Goal: Task Accomplishment & Management: Complete application form

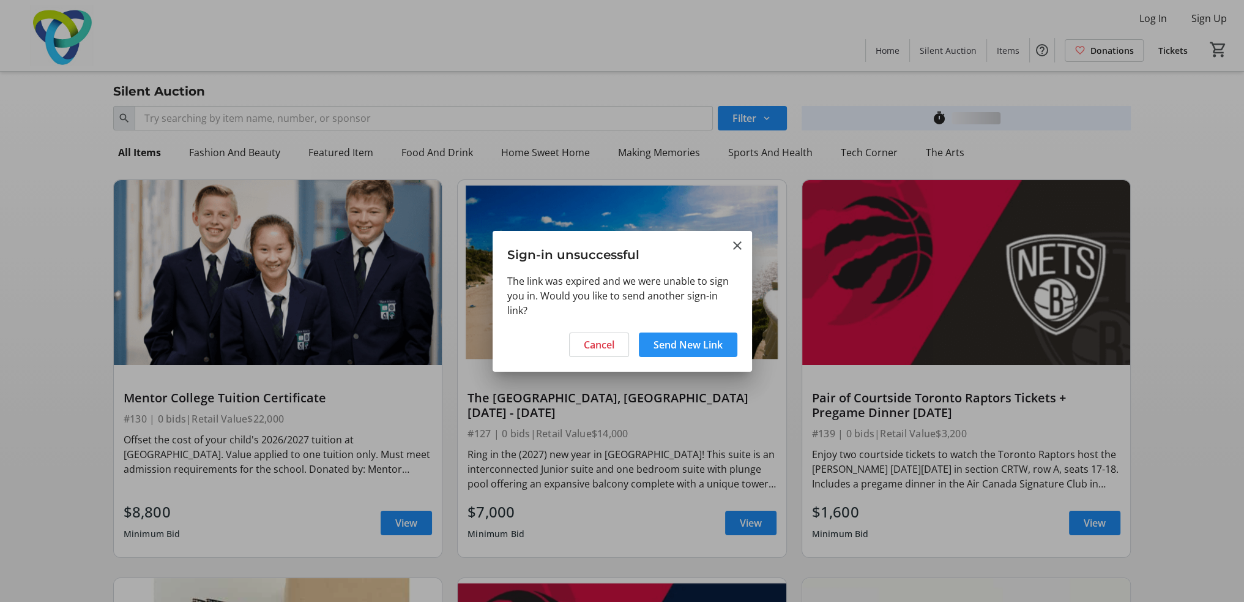
click at [657, 343] on span "Send New Link" at bounding box center [688, 344] width 69 height 15
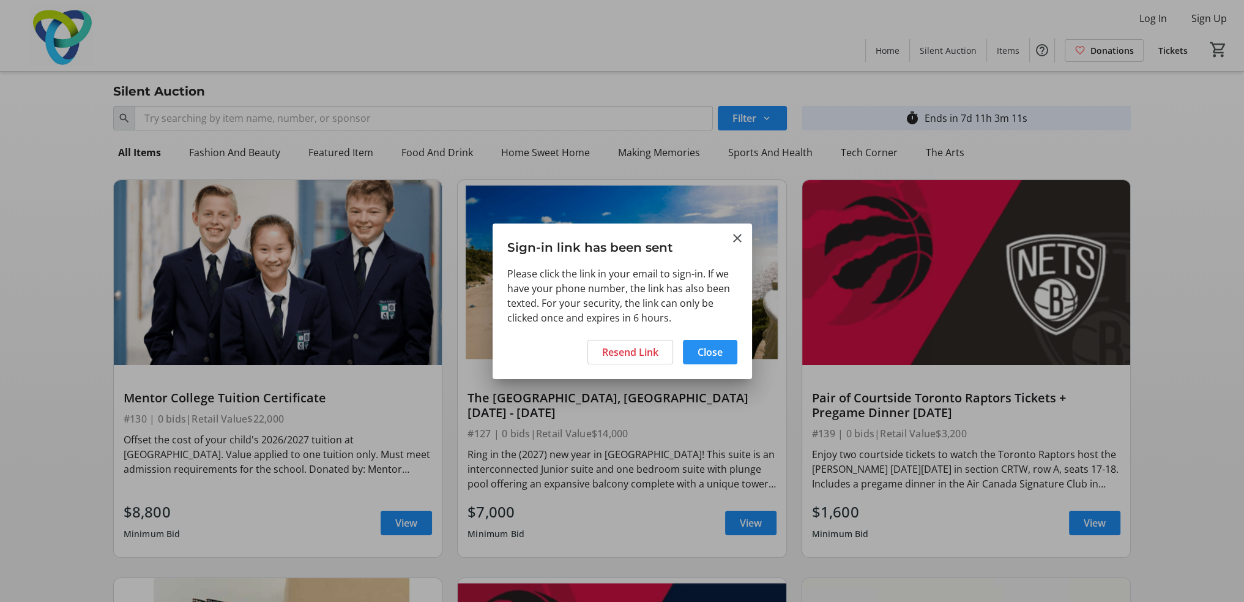
click at [700, 349] on span "Close" at bounding box center [710, 352] width 25 height 15
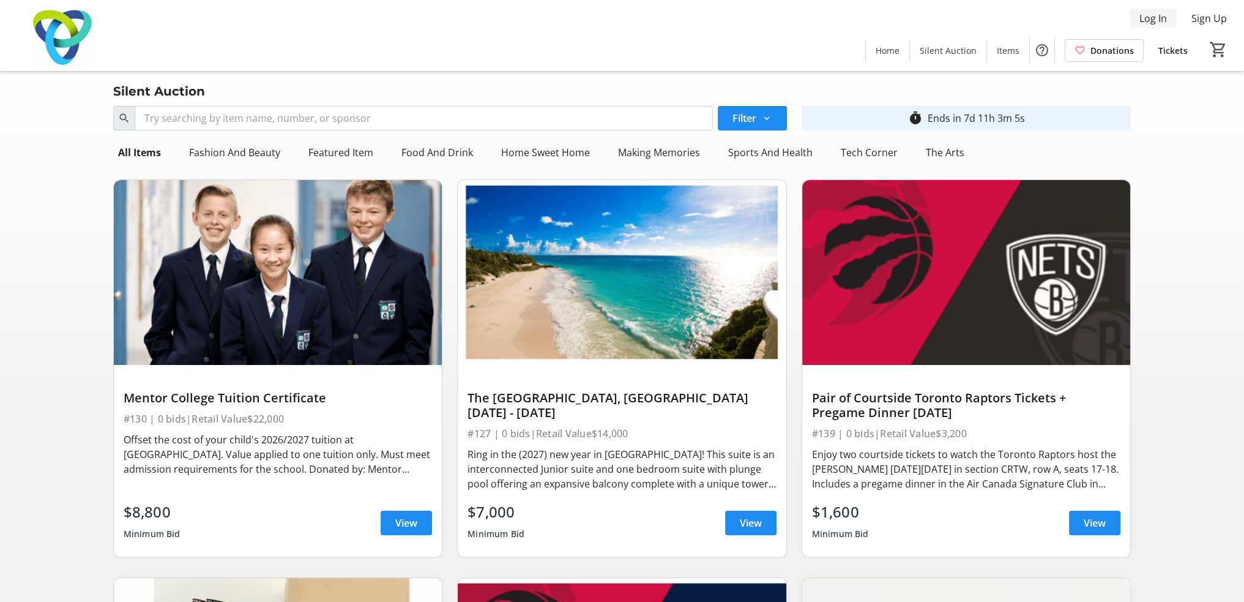
click at [1157, 18] on span "Log In" at bounding box center [1153, 18] width 28 height 15
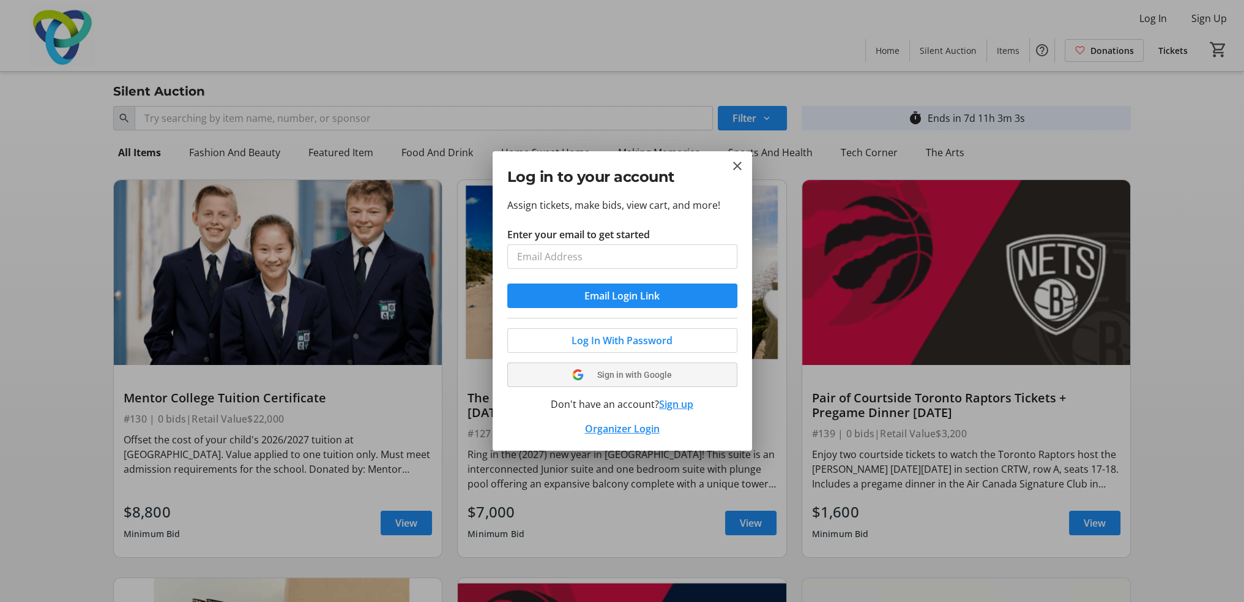
click at [614, 374] on tr-shared-ui-google-sign-in-button-content "Sign in with Google" at bounding box center [622, 374] width 201 height 15
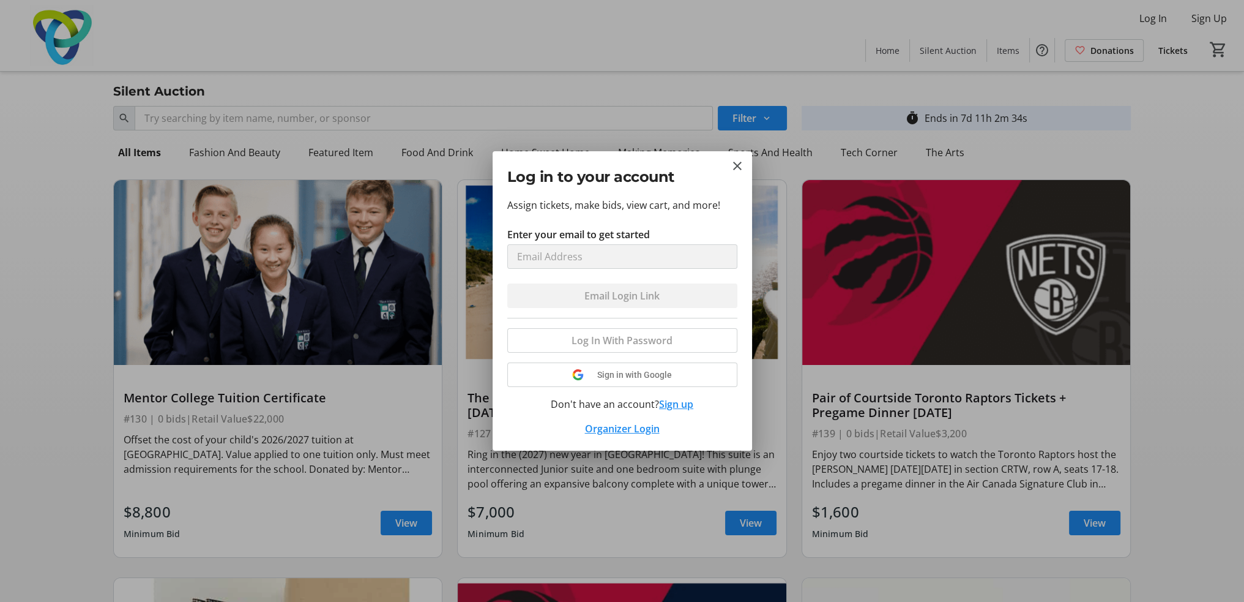
click at [646, 380] on div "Log In With Password Sign in with Google Don't have an account? Sign up Organiz…" at bounding box center [622, 377] width 230 height 118
click at [737, 166] on mat-icon "Close" at bounding box center [737, 165] width 15 height 15
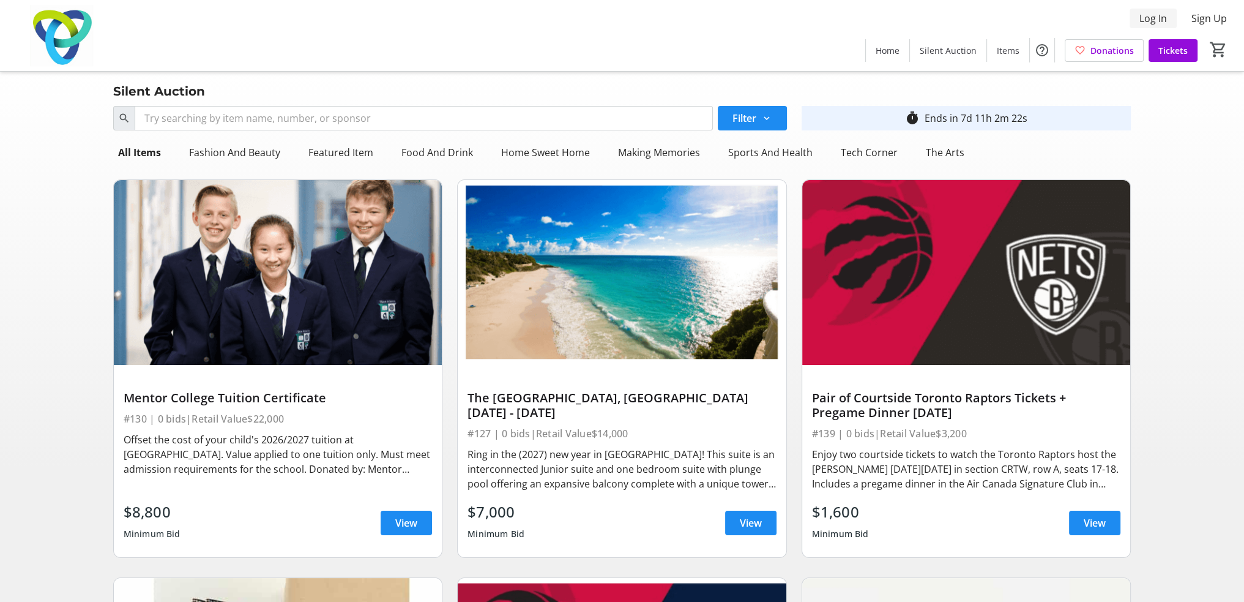
click at [1140, 17] on span "Log In" at bounding box center [1153, 18] width 28 height 15
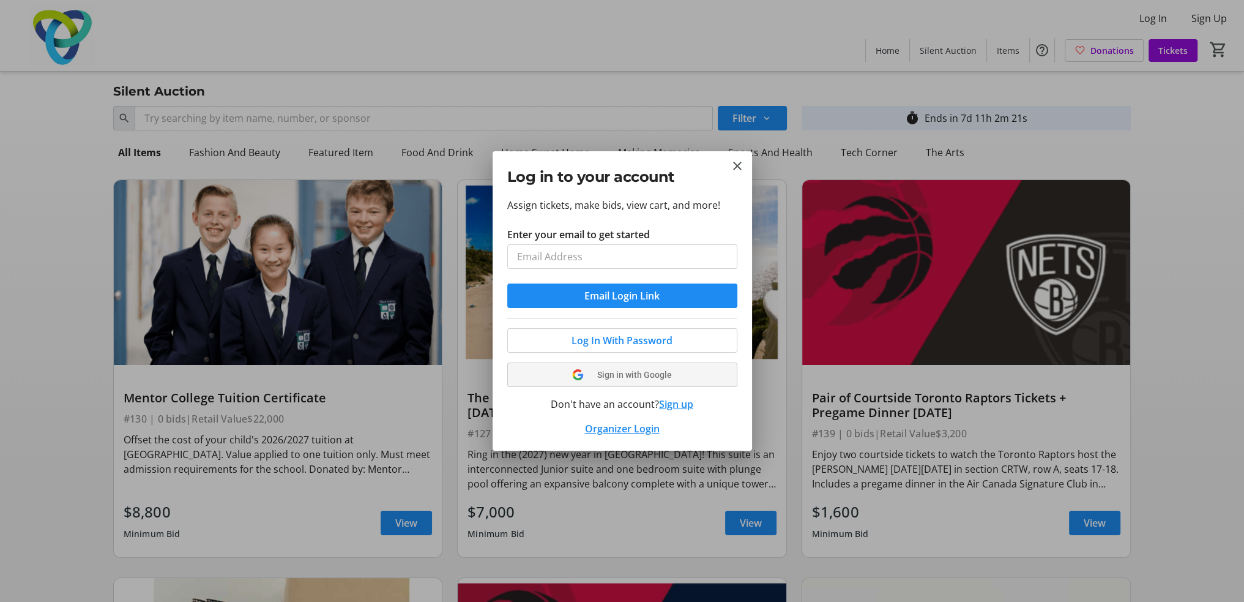
click at [603, 376] on span "Sign in with Google" at bounding box center [634, 375] width 75 height 10
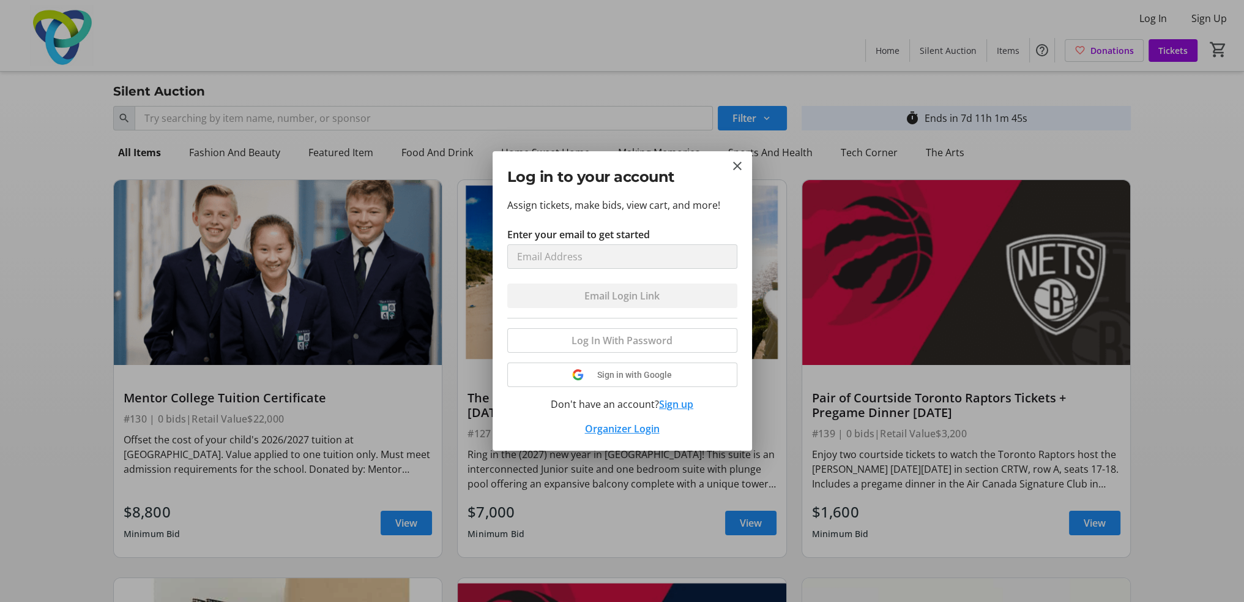
click at [614, 342] on div "Log In With Password Sign in with Google Don't have an account? Sign up Organiz…" at bounding box center [622, 377] width 230 height 118
click at [674, 404] on button "Sign up" at bounding box center [676, 404] width 34 height 15
click at [676, 403] on button "Sign up" at bounding box center [676, 404] width 34 height 15
click at [737, 173] on mat-icon "Close" at bounding box center [737, 165] width 15 height 15
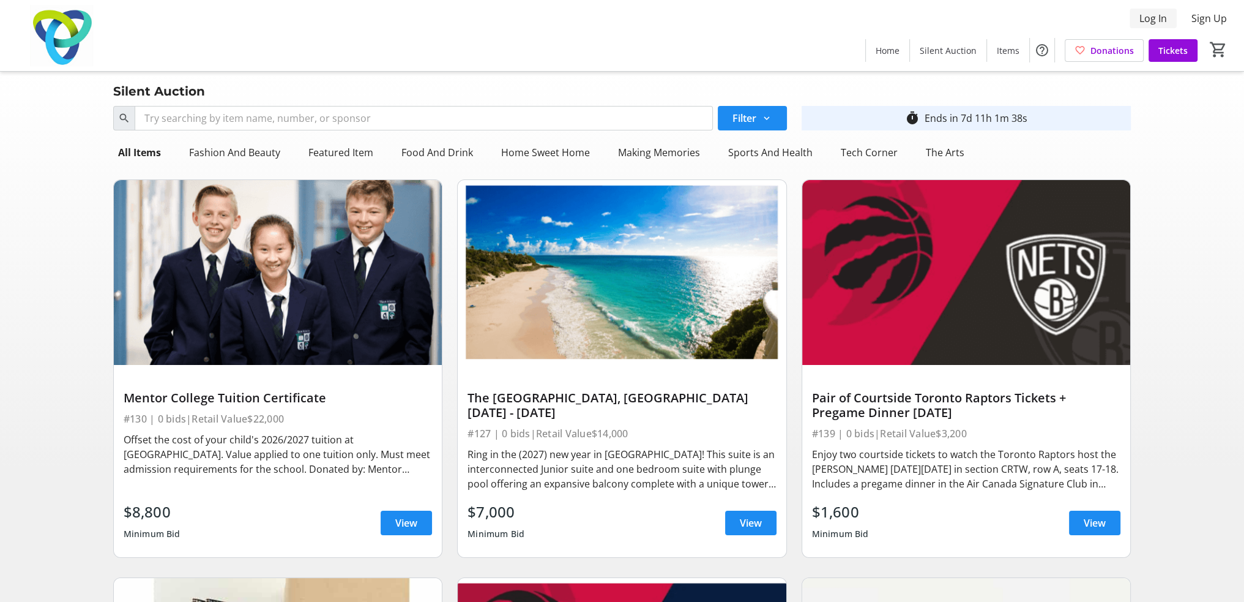
click at [1149, 15] on span "Log In" at bounding box center [1153, 18] width 28 height 15
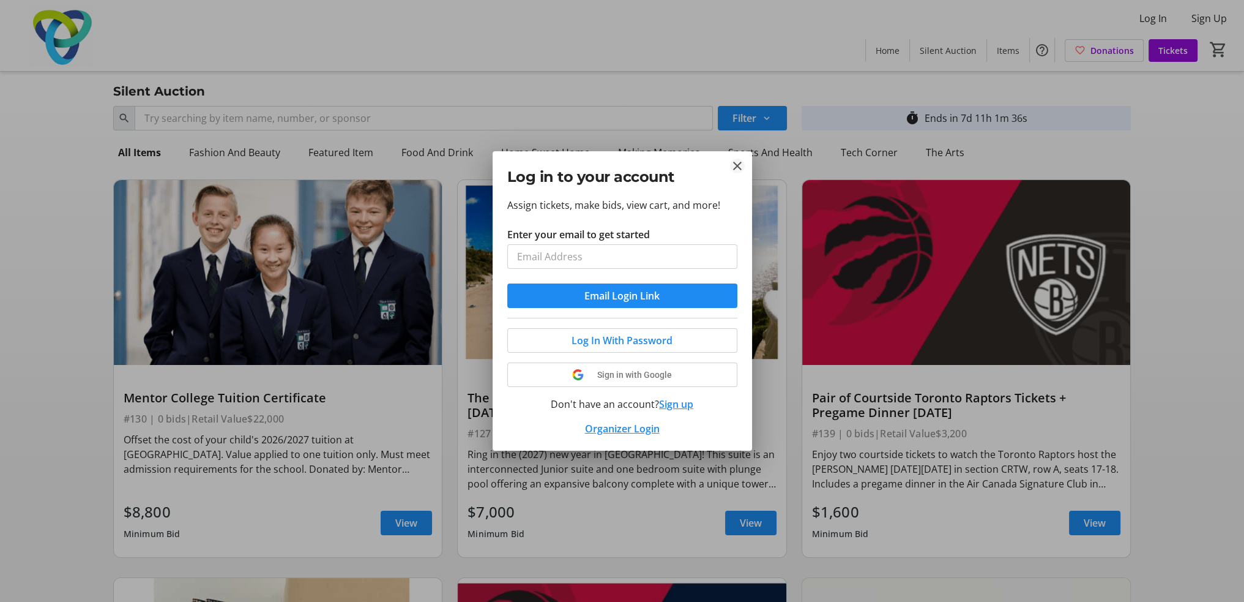
click at [740, 164] on mat-icon "Close" at bounding box center [737, 165] width 15 height 15
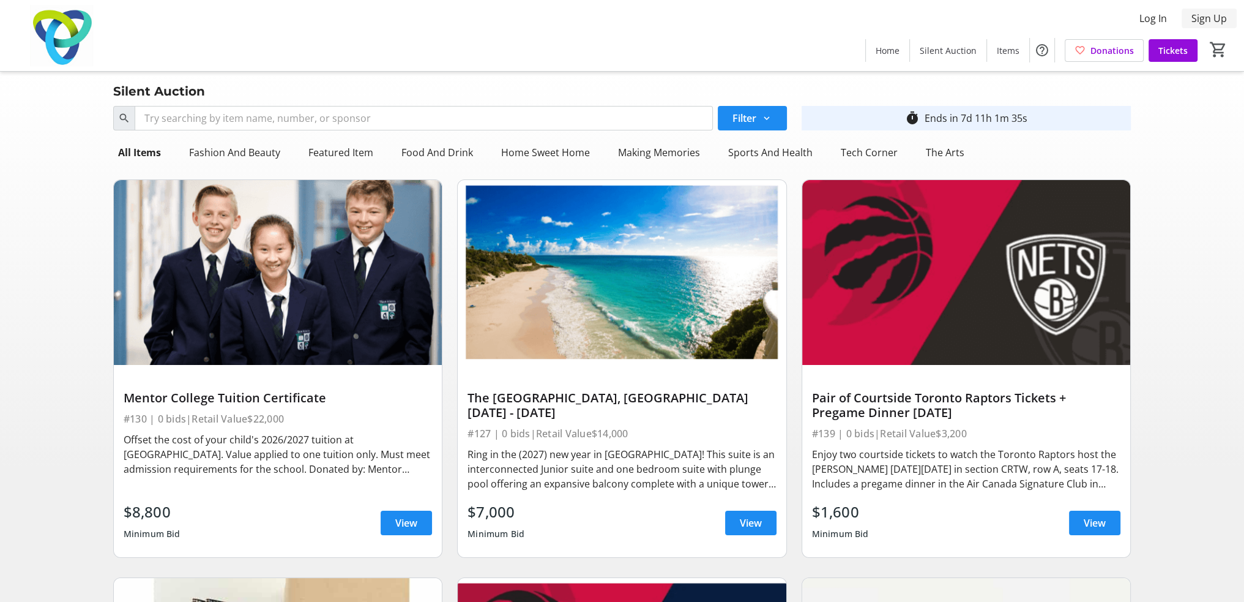
click at [1185, 25] on span at bounding box center [1209, 18] width 55 height 29
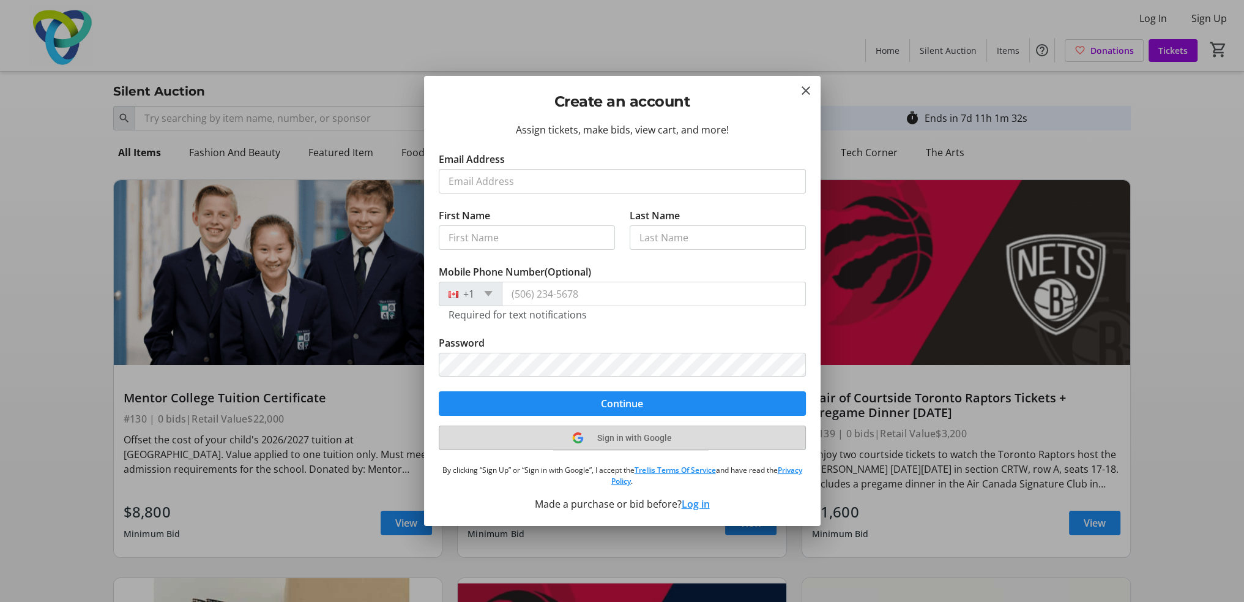
click at [602, 439] on span "Sign in with Google" at bounding box center [634, 438] width 75 height 10
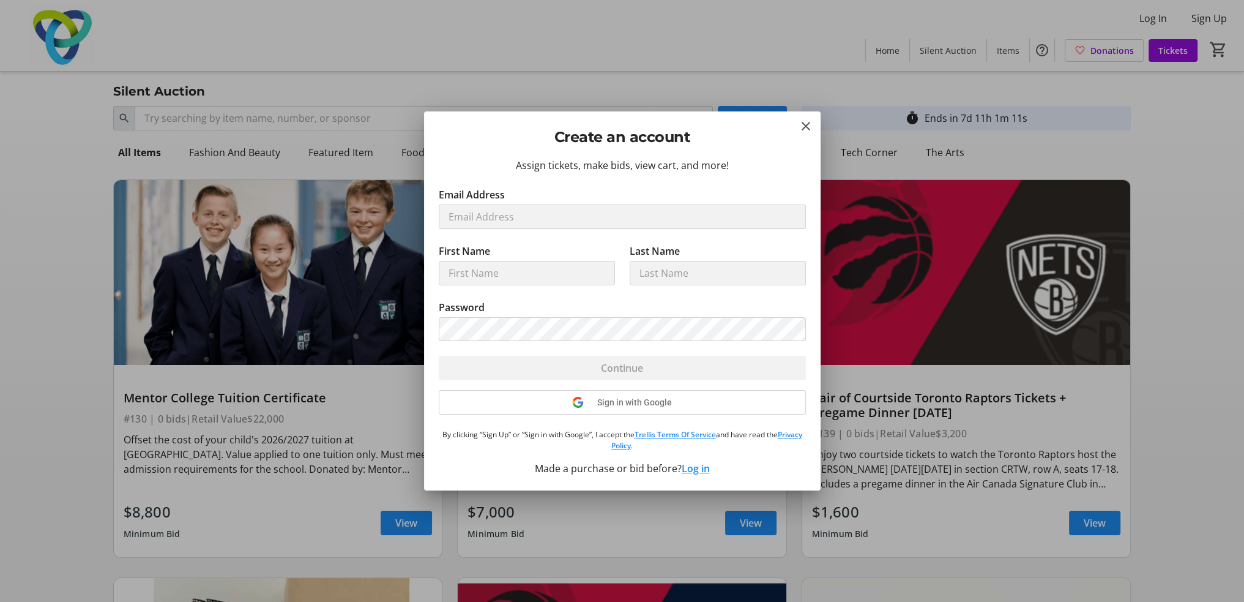
click at [572, 286] on tr-form-field "First Name" at bounding box center [527, 272] width 176 height 56
click at [534, 348] on tr-form-field "Password" at bounding box center [622, 328] width 367 height 56
drag, startPoint x: 534, startPoint y: 348, endPoint x: 521, endPoint y: 308, distance: 41.2
click at [534, 346] on tr-form-field "Password" at bounding box center [622, 328] width 367 height 56
click at [516, 294] on tr-form-field "First Name" at bounding box center [527, 272] width 176 height 56
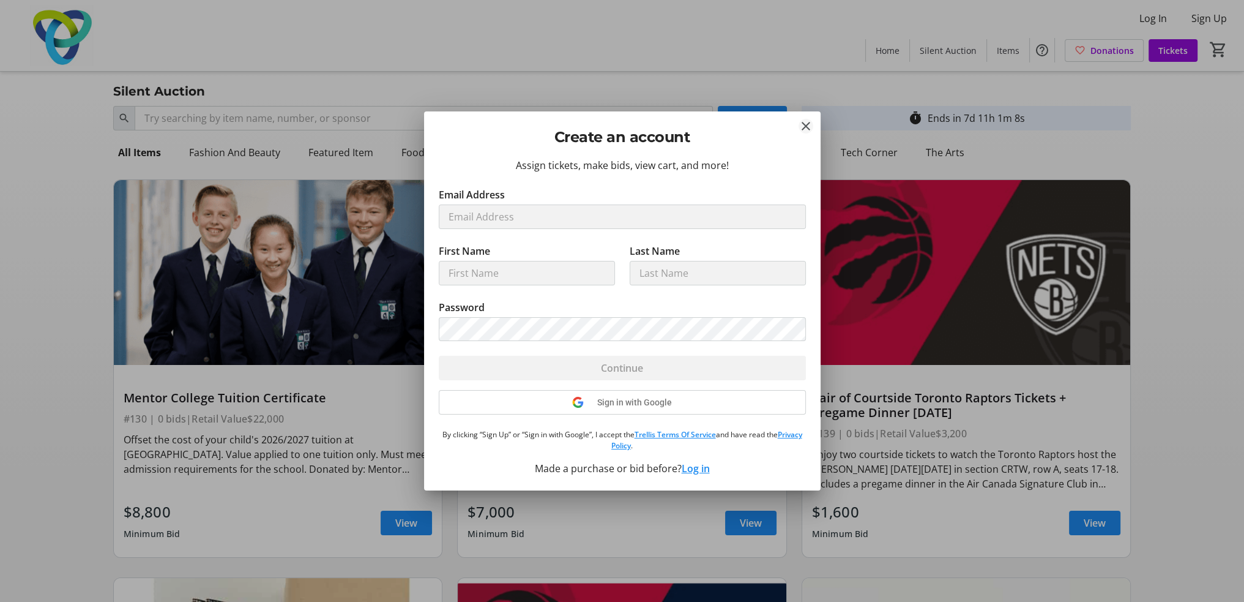
click at [808, 132] on mat-icon "Close" at bounding box center [806, 126] width 15 height 15
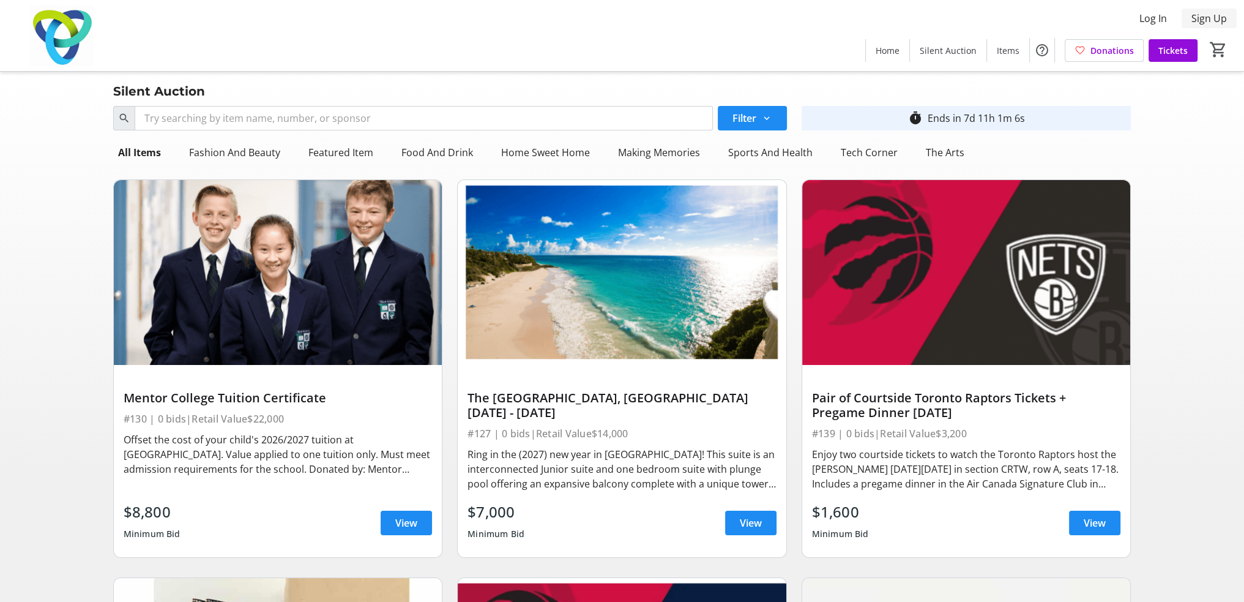
click at [1190, 17] on span at bounding box center [1209, 18] width 55 height 29
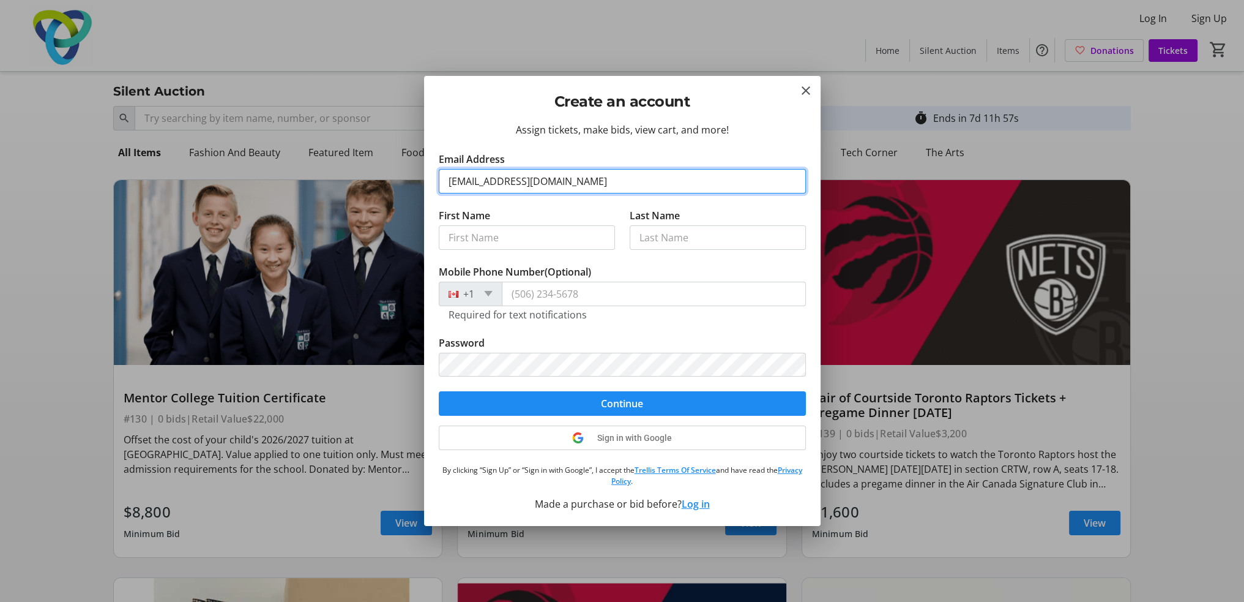
type input "[EMAIL_ADDRESS][DOMAIN_NAME]"
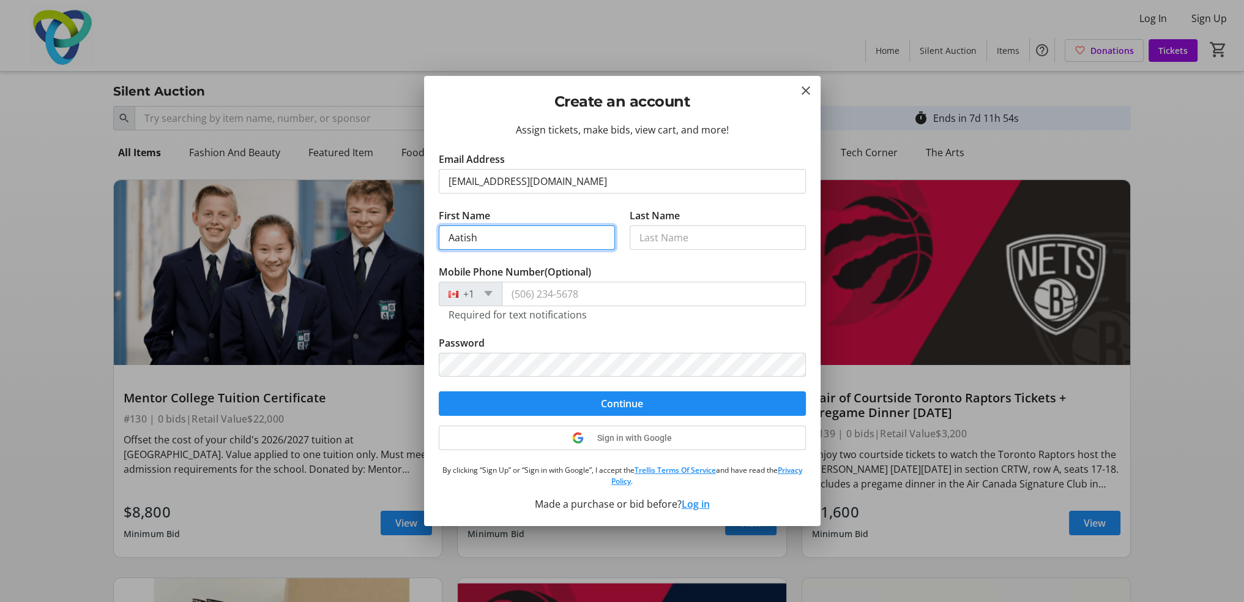
type input "Aatish"
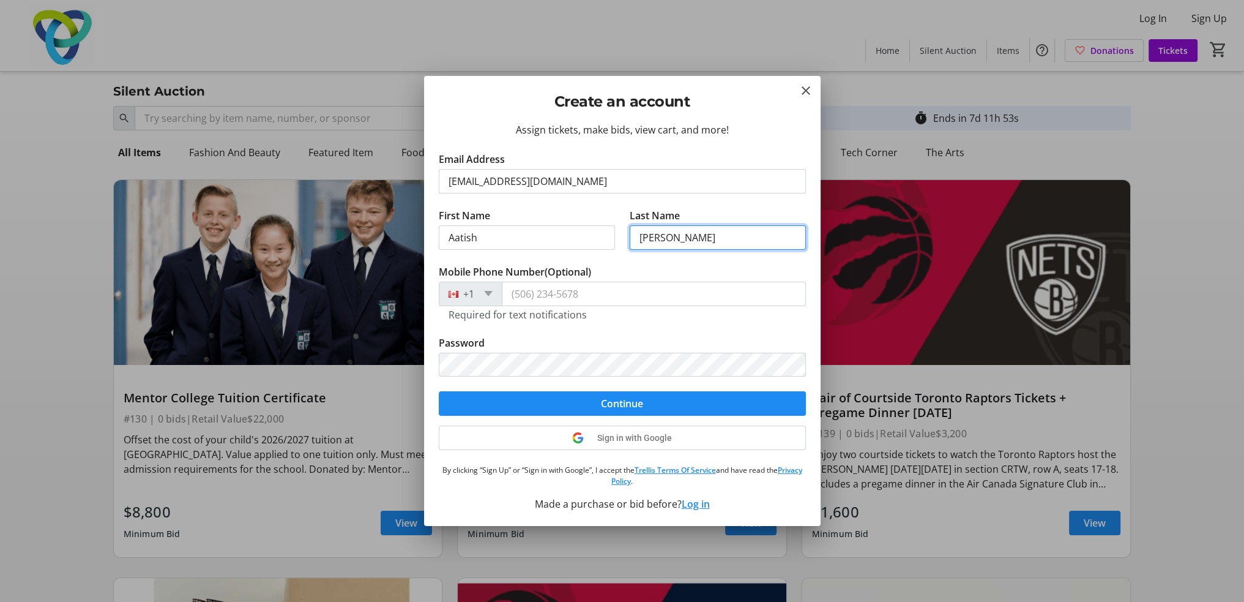
type input "[PERSON_NAME]"
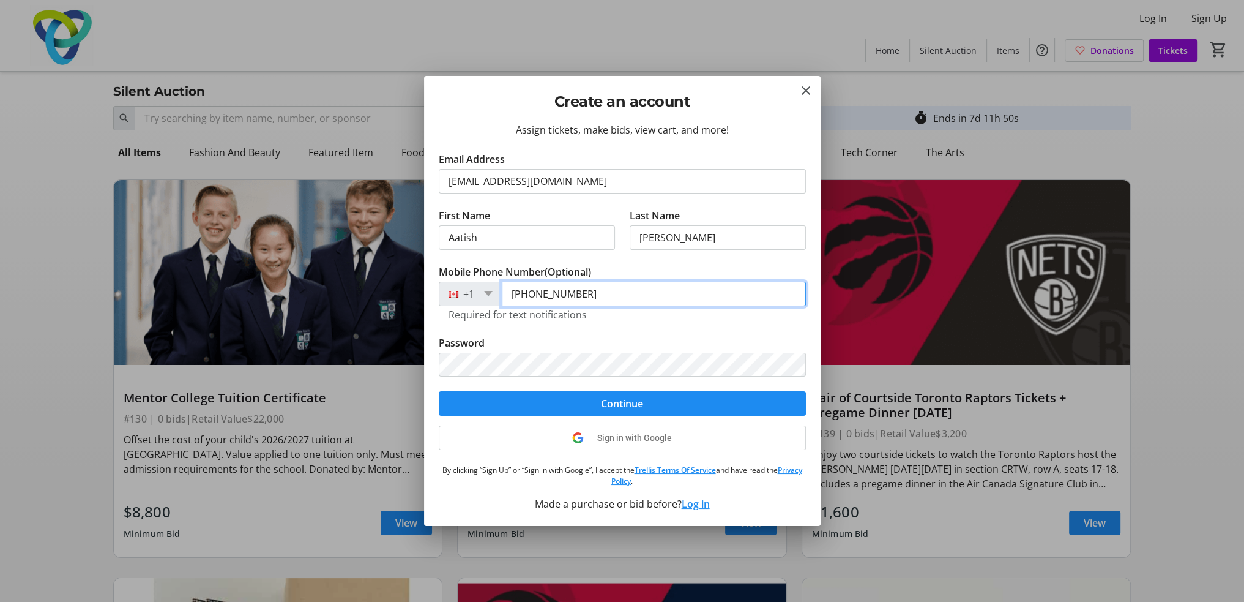
type input "[PHONE_NUMBER]"
click at [524, 400] on span "submit" at bounding box center [622, 403] width 367 height 29
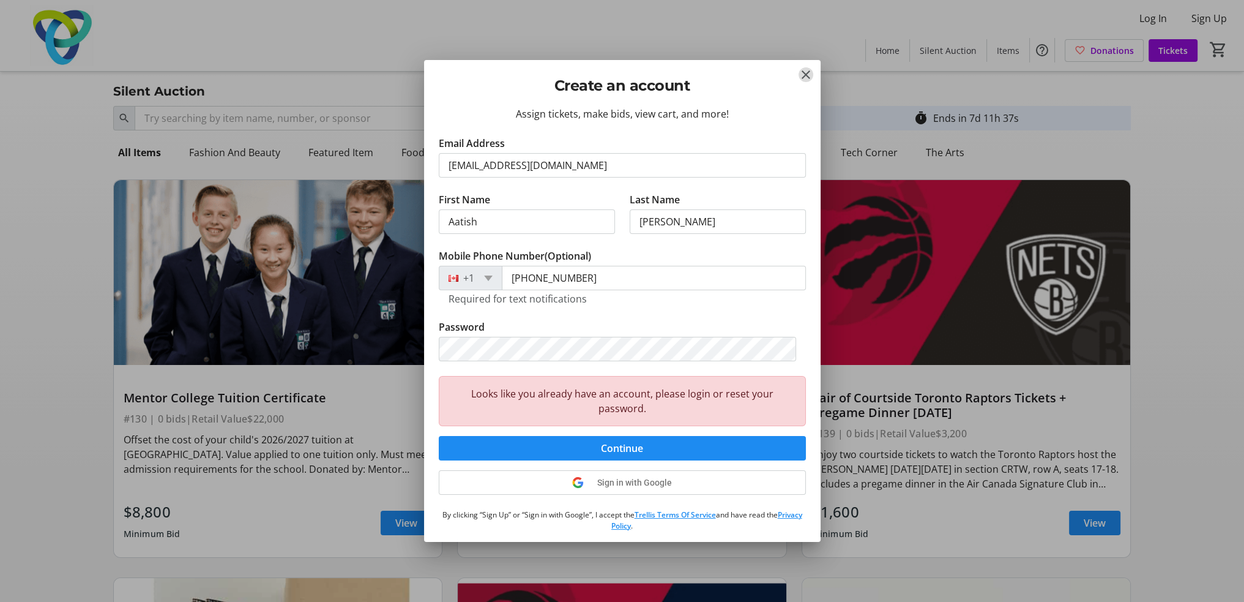
click at [804, 78] on mat-icon "Close" at bounding box center [806, 74] width 15 height 15
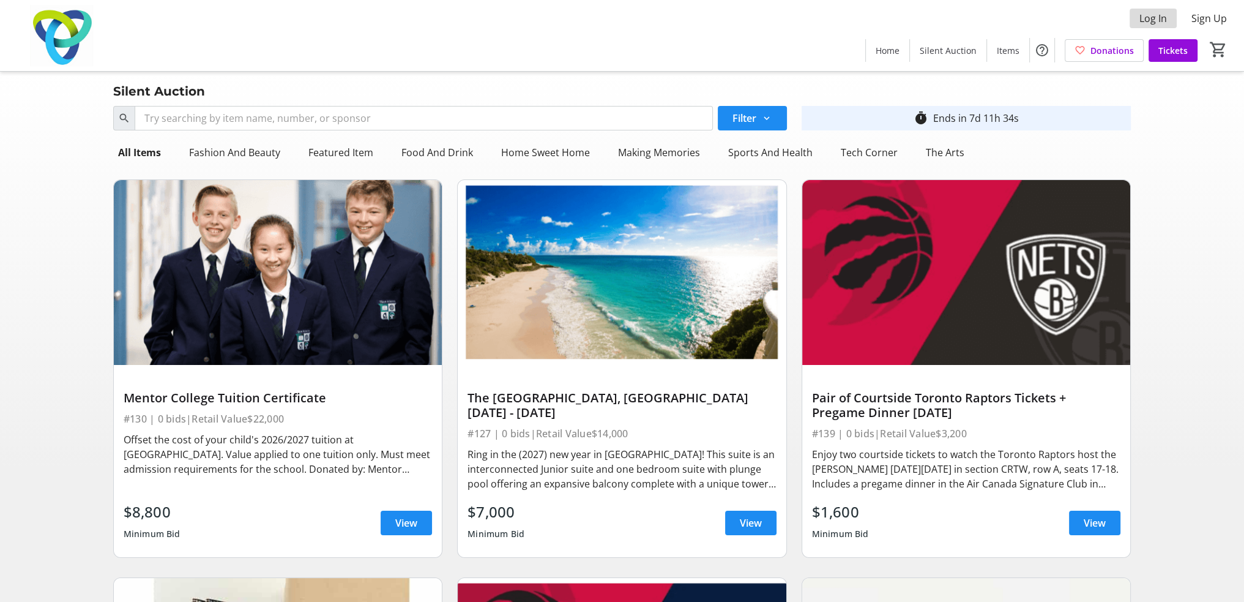
click at [1148, 21] on span "Log In" at bounding box center [1153, 18] width 28 height 15
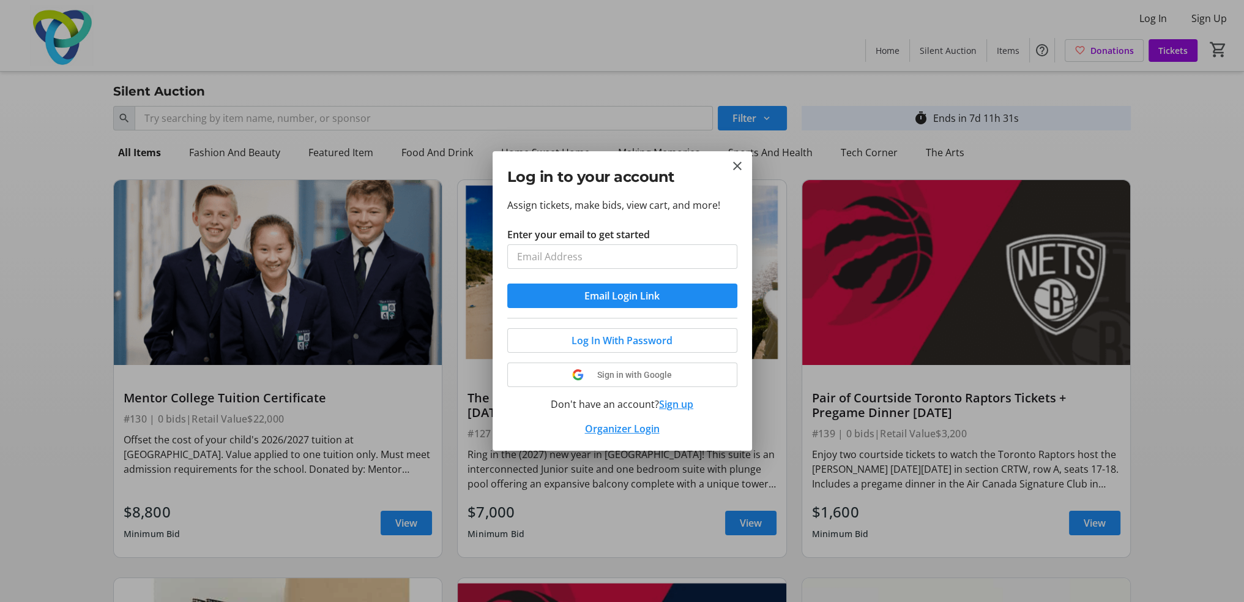
click at [583, 249] on input "Enter your email to get started" at bounding box center [622, 256] width 230 height 24
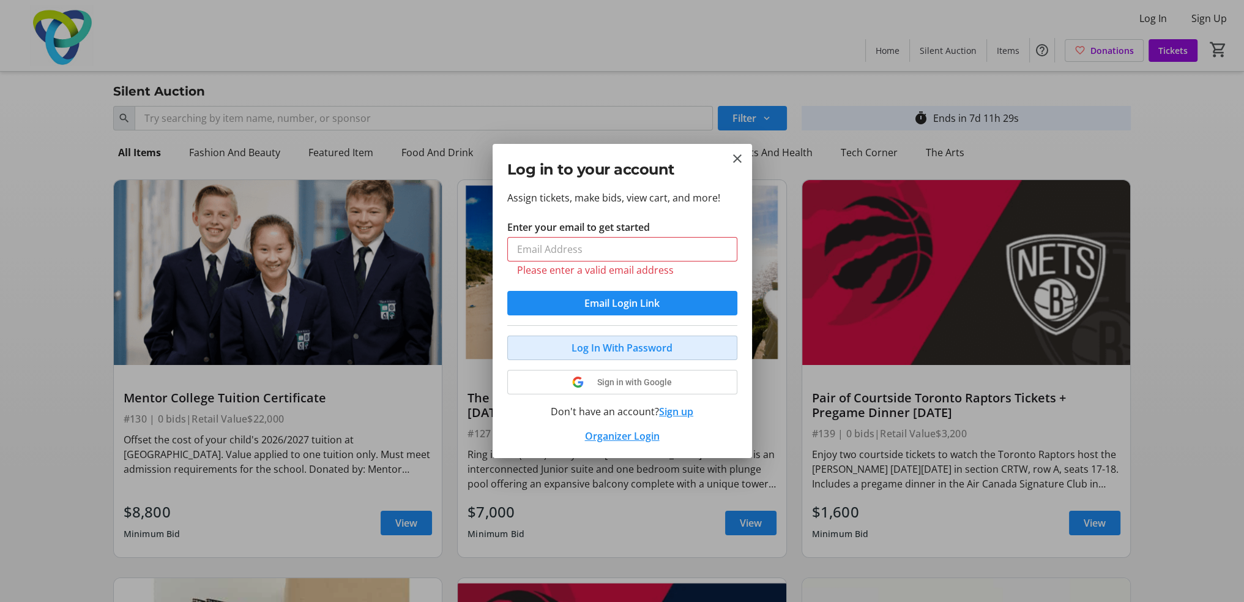
click at [582, 341] on span "Log In With Password" at bounding box center [622, 347] width 101 height 15
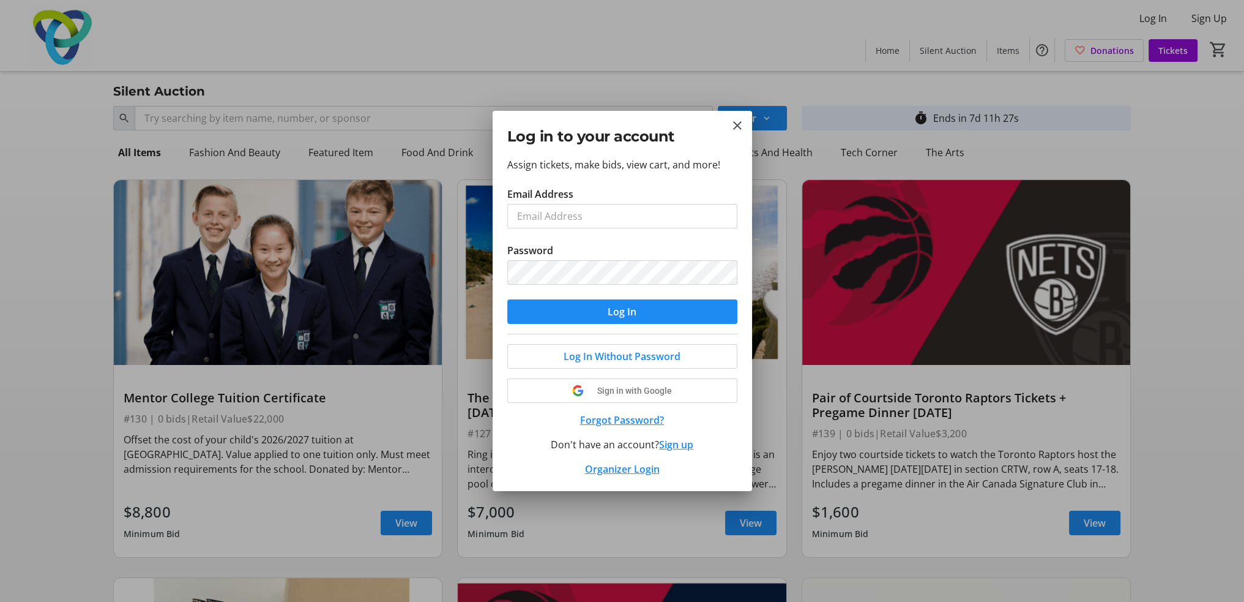
click at [591, 419] on button "Forgot Password?" at bounding box center [622, 419] width 230 height 15
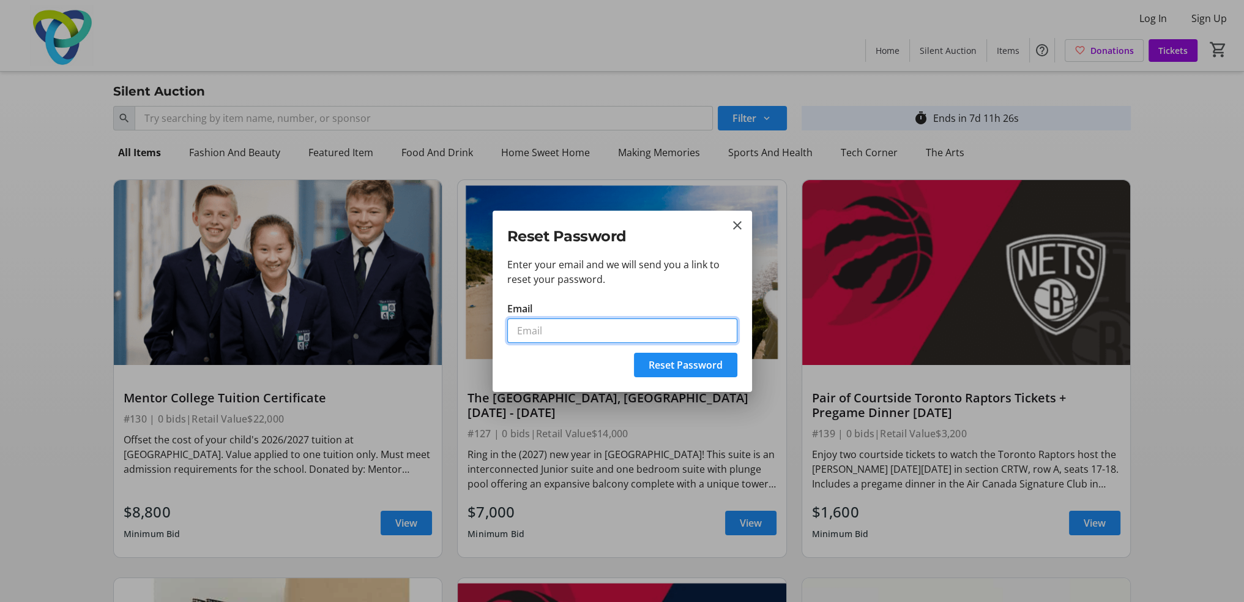
click at [556, 330] on input "Email" at bounding box center [622, 330] width 230 height 24
type input "[EMAIL_ADDRESS][DOMAIN_NAME]"
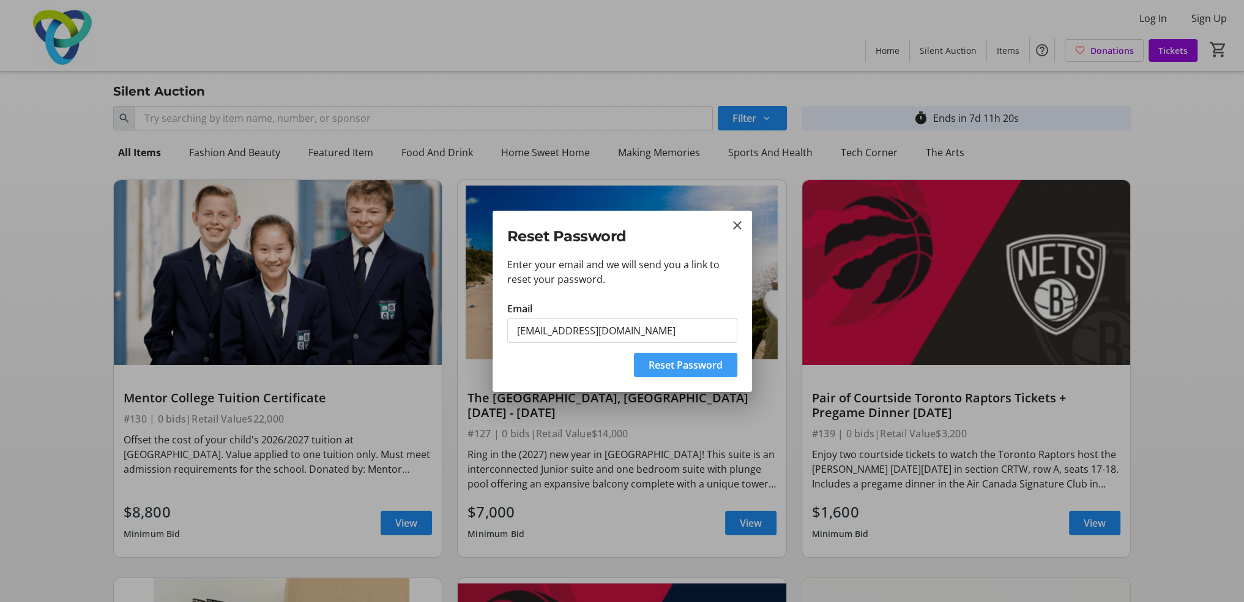
click at [651, 363] on span "Reset Password" at bounding box center [686, 364] width 74 height 15
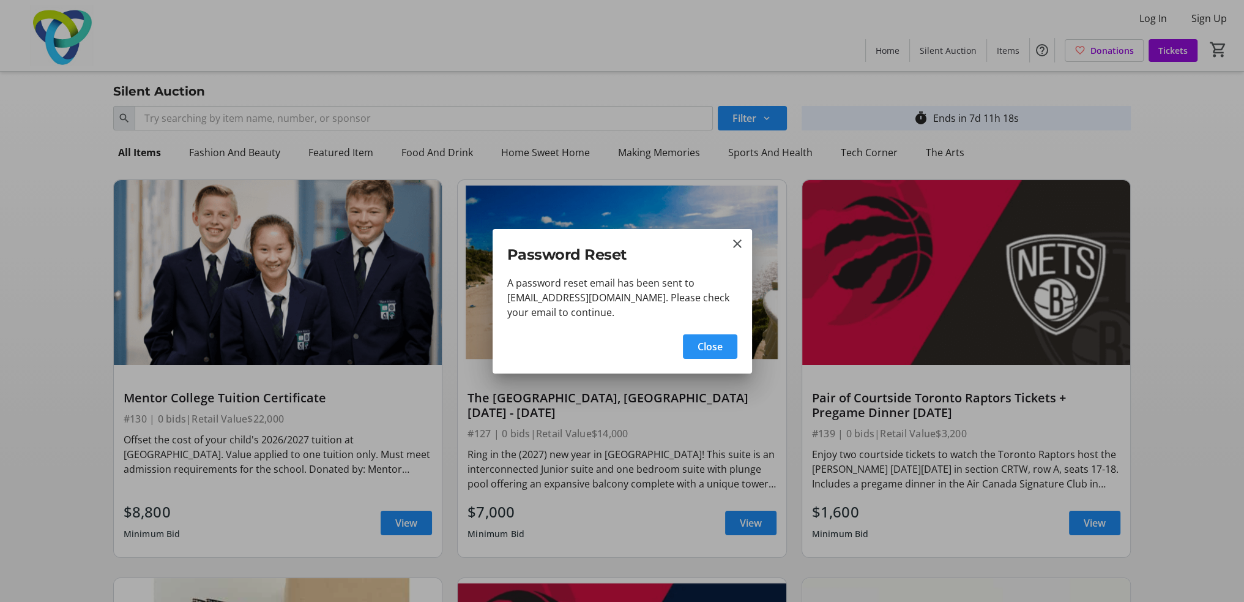
click at [706, 347] on span "Close" at bounding box center [710, 346] width 25 height 15
